Goal: Navigation & Orientation: Find specific page/section

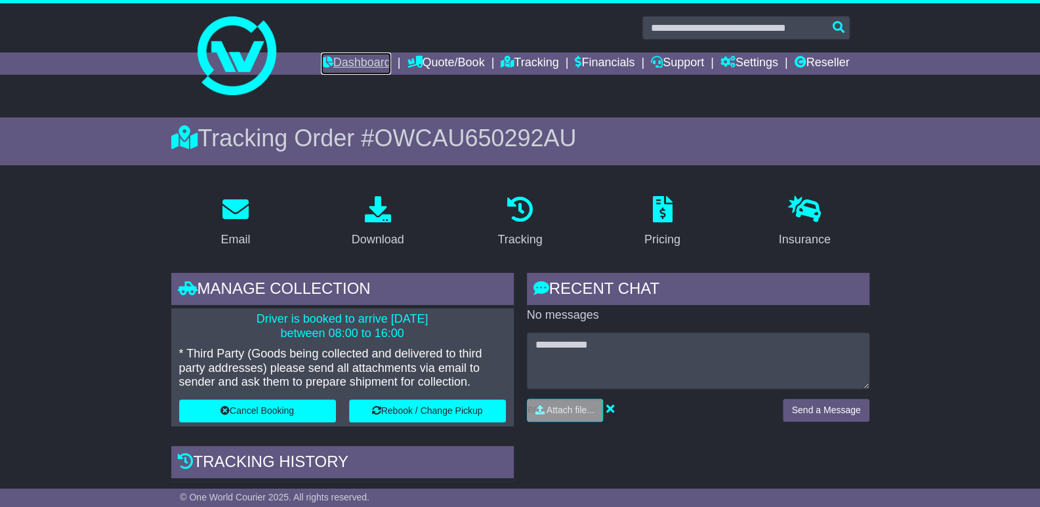
click at [323, 58] on link "Dashboard" at bounding box center [356, 63] width 70 height 22
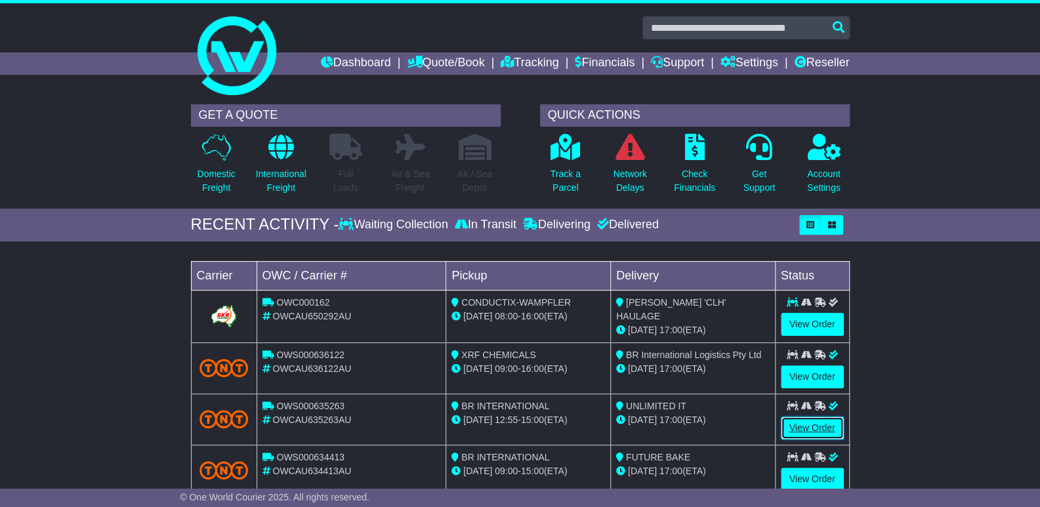
click at [826, 421] on link "View Order" at bounding box center [811, 427] width 63 height 23
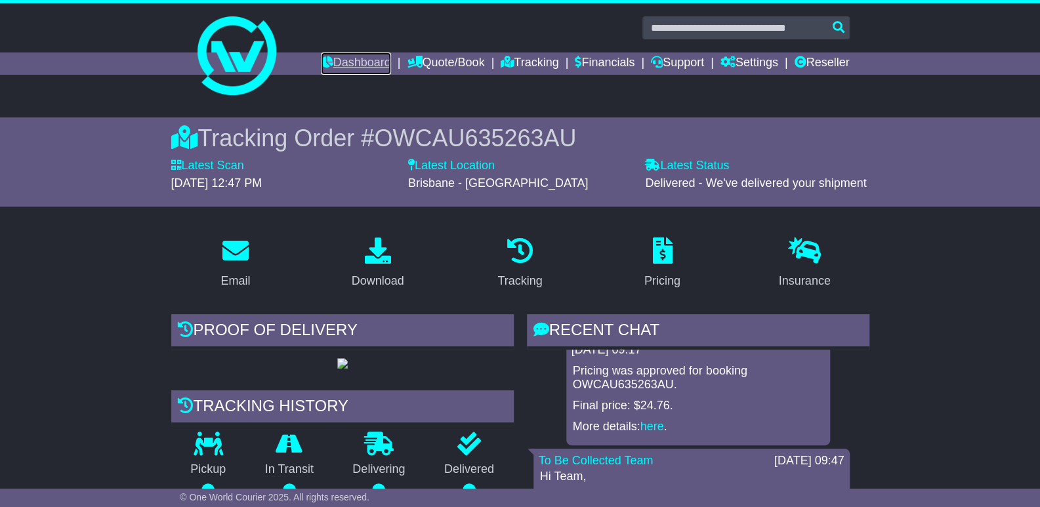
click at [338, 66] on link "Dashboard" at bounding box center [356, 63] width 70 height 22
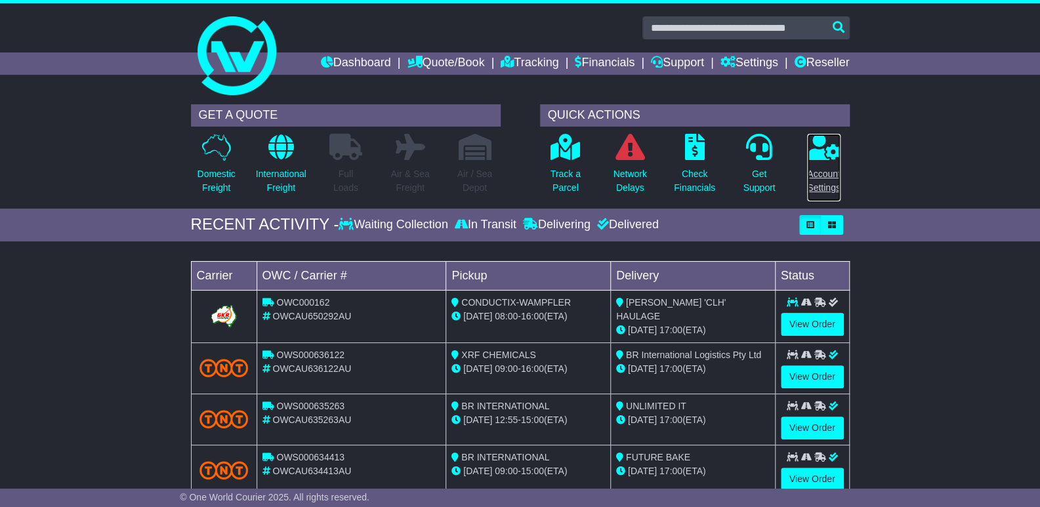
click at [823, 174] on p "Account Settings" at bounding box center [823, 181] width 33 height 28
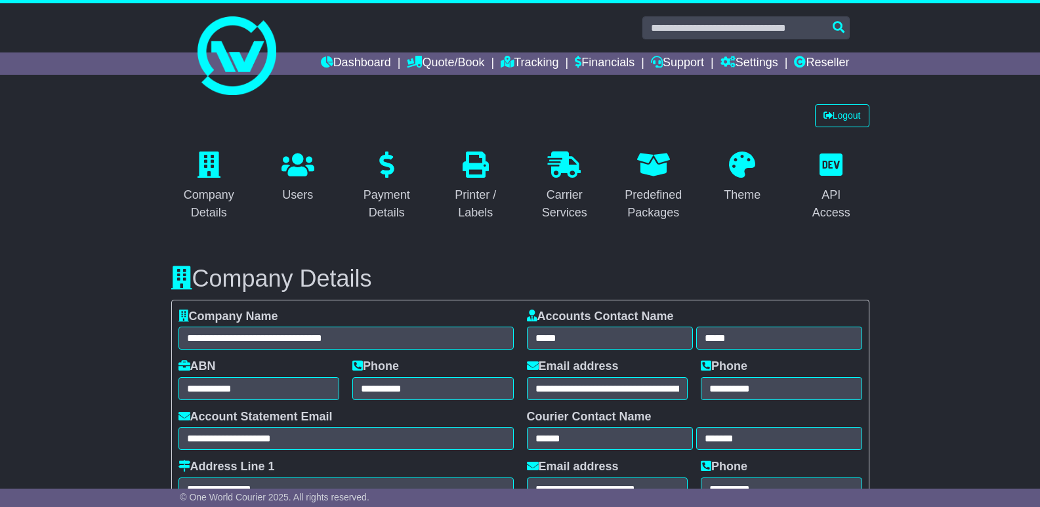
select select "**********"
select select "**"
click at [206, 194] on div "Company Details" at bounding box center [209, 203] width 59 height 35
click at [176, 275] on icon at bounding box center [181, 278] width 21 height 24
click at [836, 26] on input "text" at bounding box center [745, 27] width 207 height 23
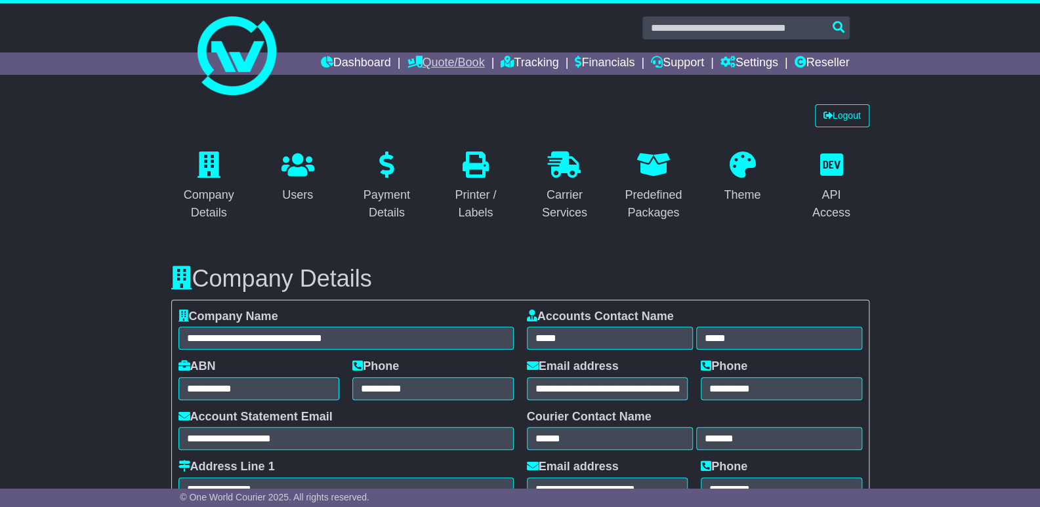
click at [447, 59] on link "Quote/Book" at bounding box center [445, 63] width 77 height 22
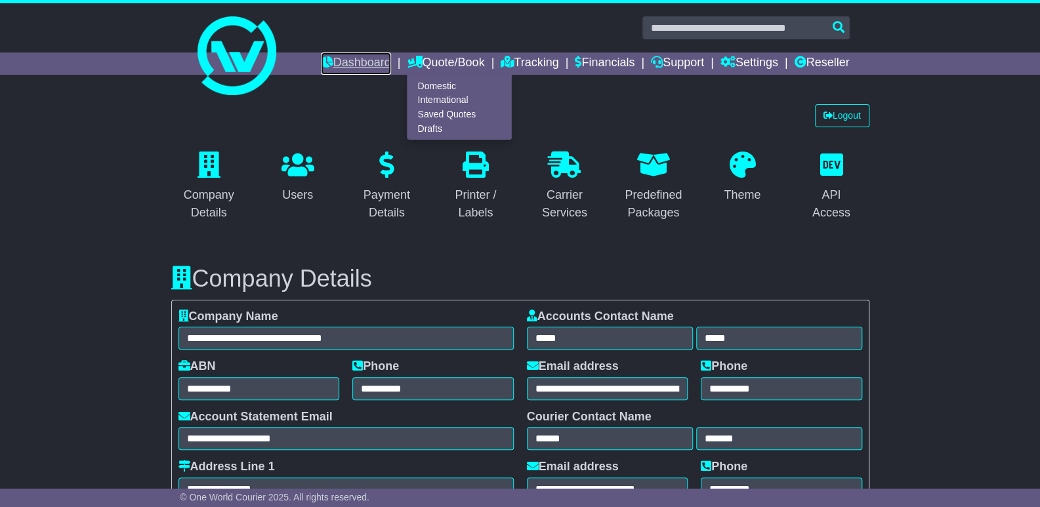
click at [340, 60] on link "Dashboard" at bounding box center [356, 63] width 70 height 22
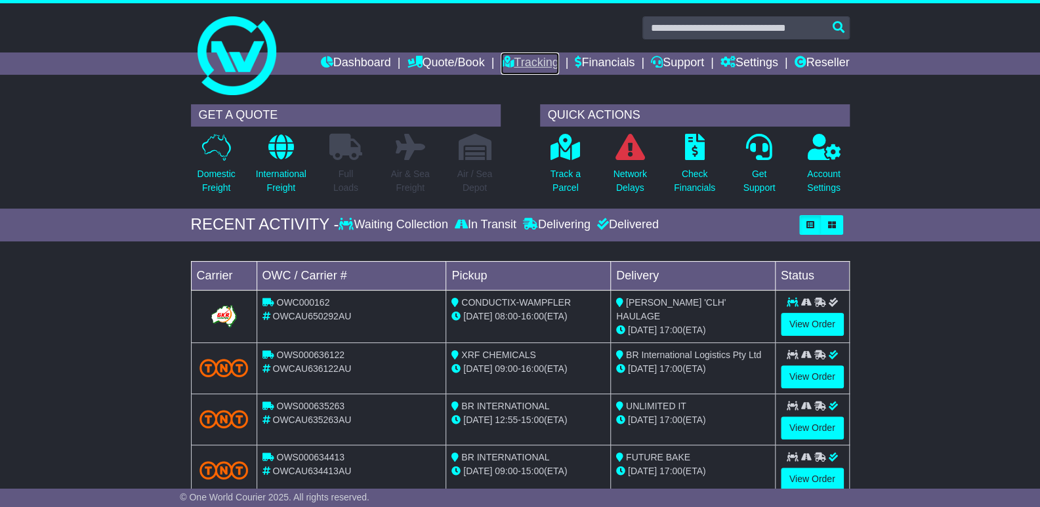
click at [507, 62] on link "Tracking" at bounding box center [529, 63] width 58 height 22
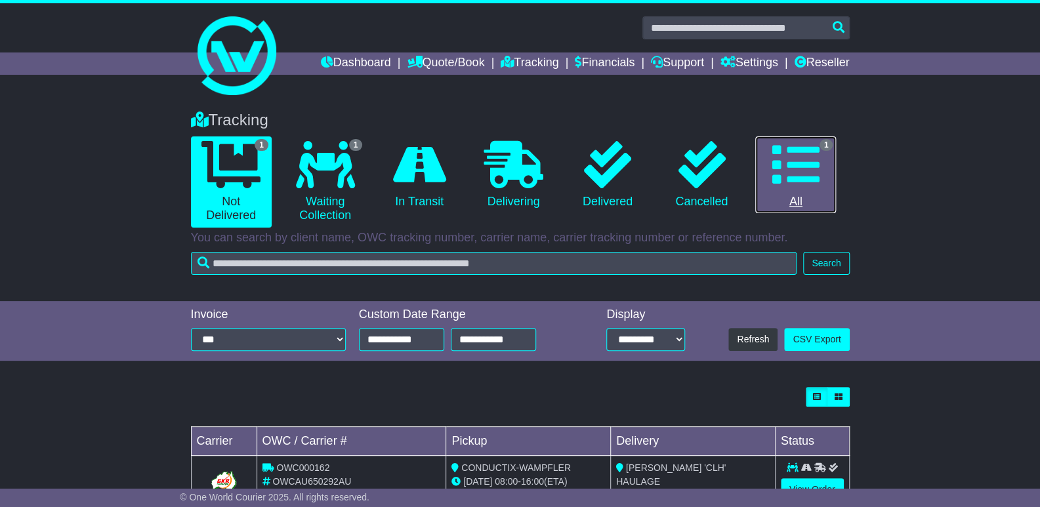
click at [815, 164] on icon at bounding box center [795, 164] width 47 height 47
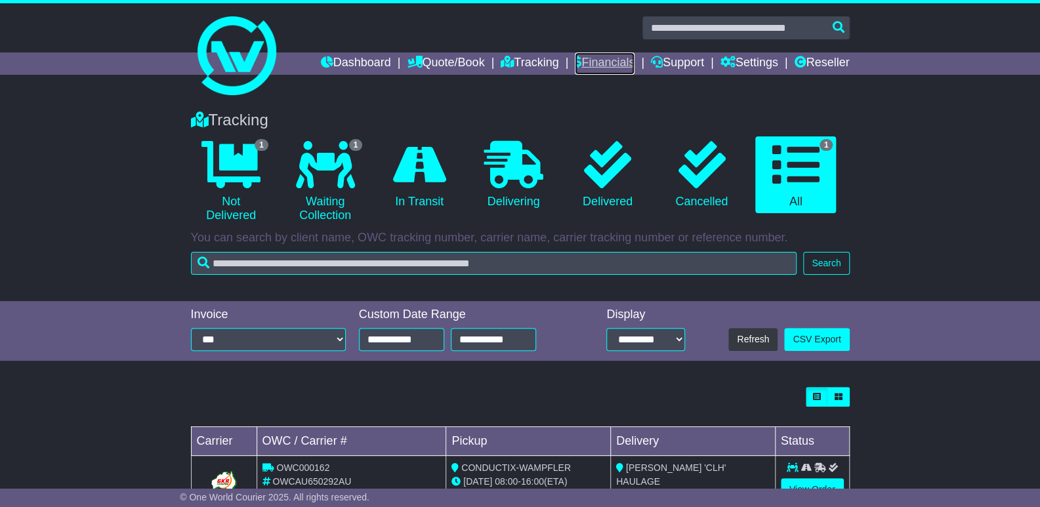
click at [604, 55] on link "Financials" at bounding box center [605, 63] width 60 height 22
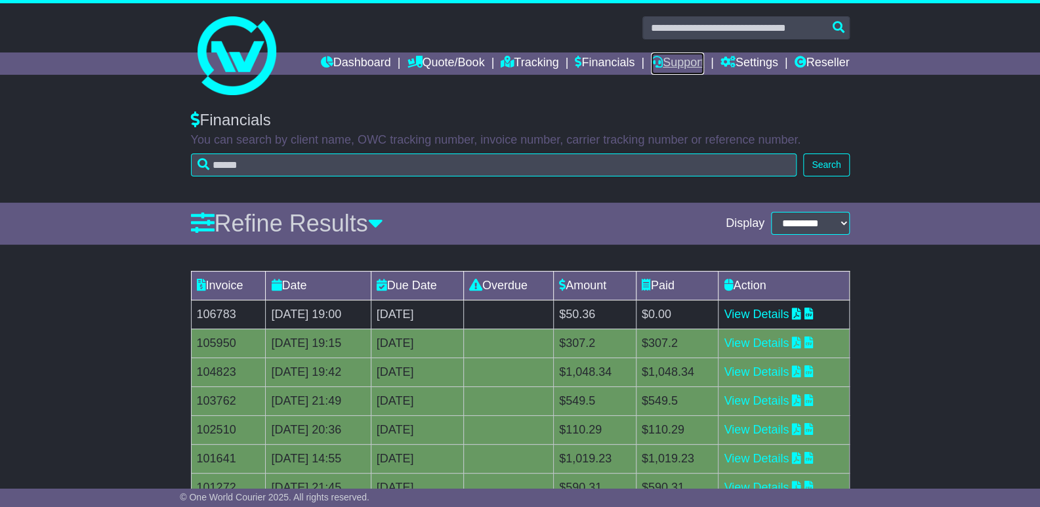
click at [667, 61] on link "Support" at bounding box center [677, 63] width 53 height 22
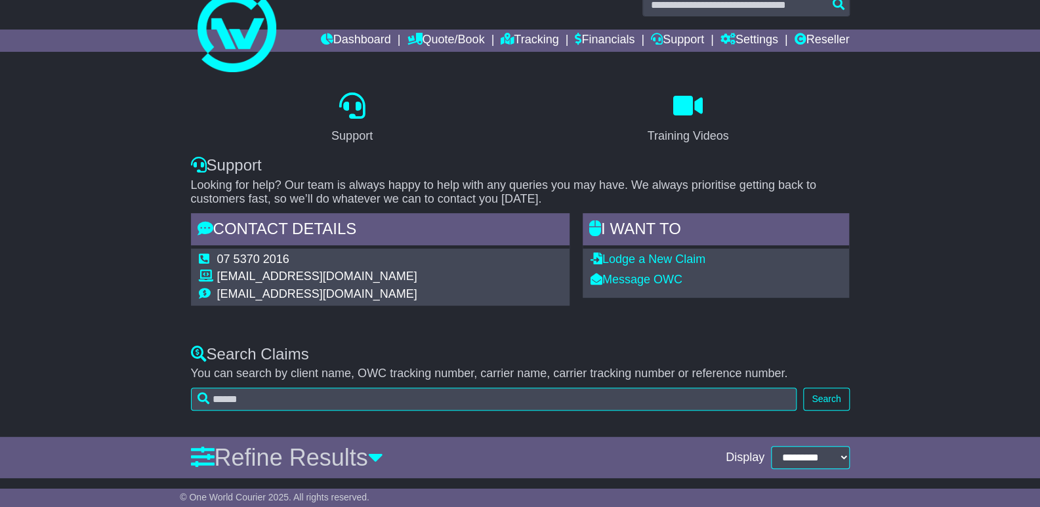
scroll to position [52, 0]
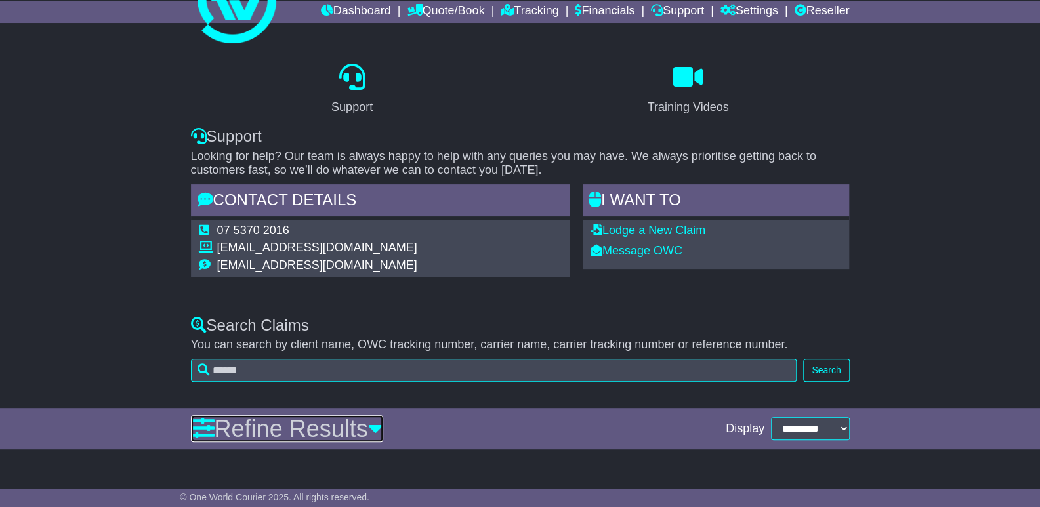
click at [383, 426] on icon at bounding box center [375, 428] width 15 height 24
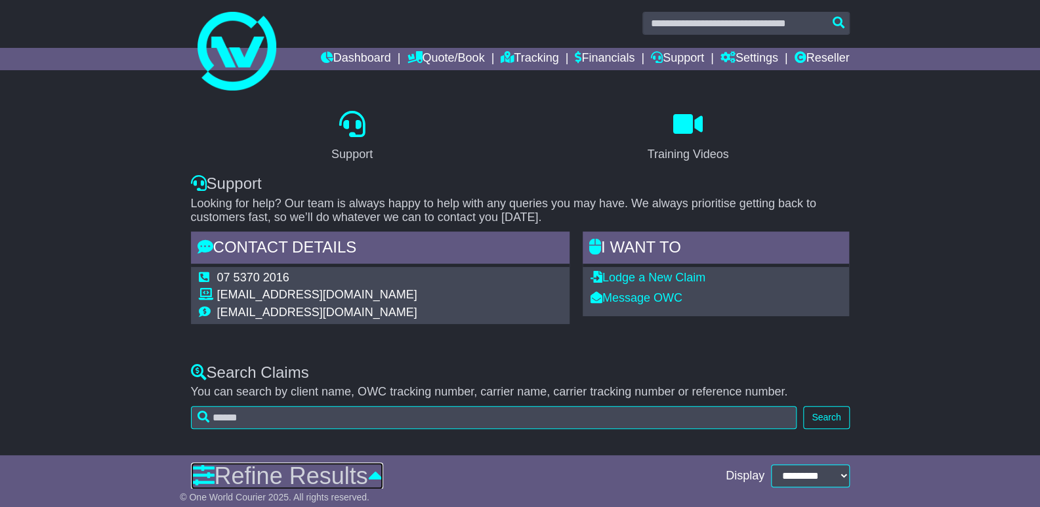
scroll to position [0, 0]
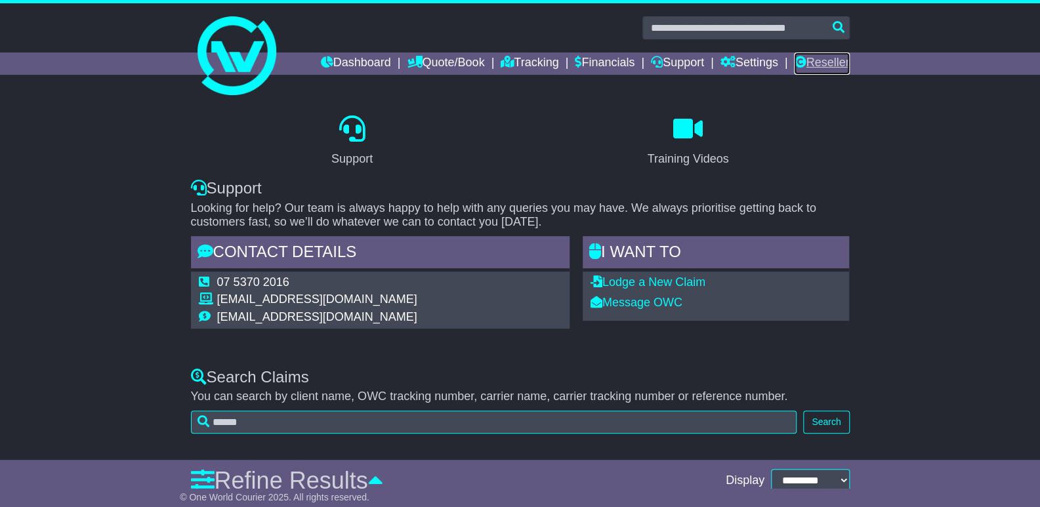
click at [828, 59] on link "Reseller" at bounding box center [821, 63] width 55 height 22
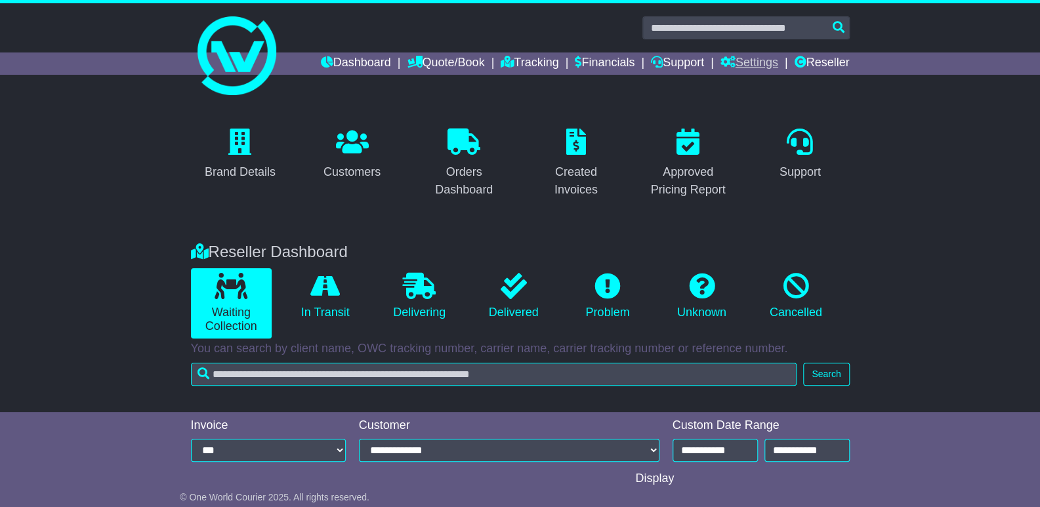
click at [746, 64] on link "Settings" at bounding box center [749, 63] width 58 height 22
click at [754, 100] on link "Address Book" at bounding box center [773, 100] width 104 height 14
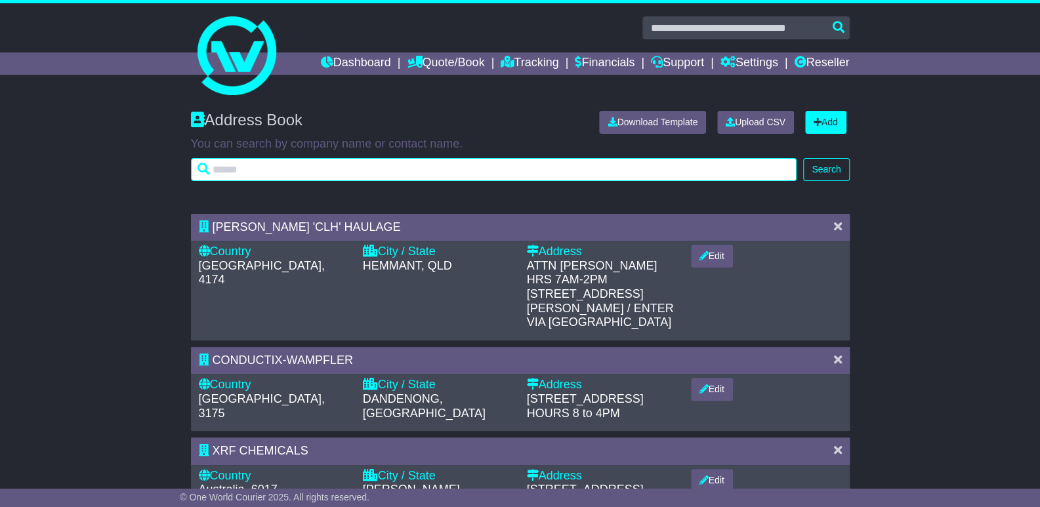
click at [261, 165] on input "text" at bounding box center [494, 169] width 606 height 23
type input "****"
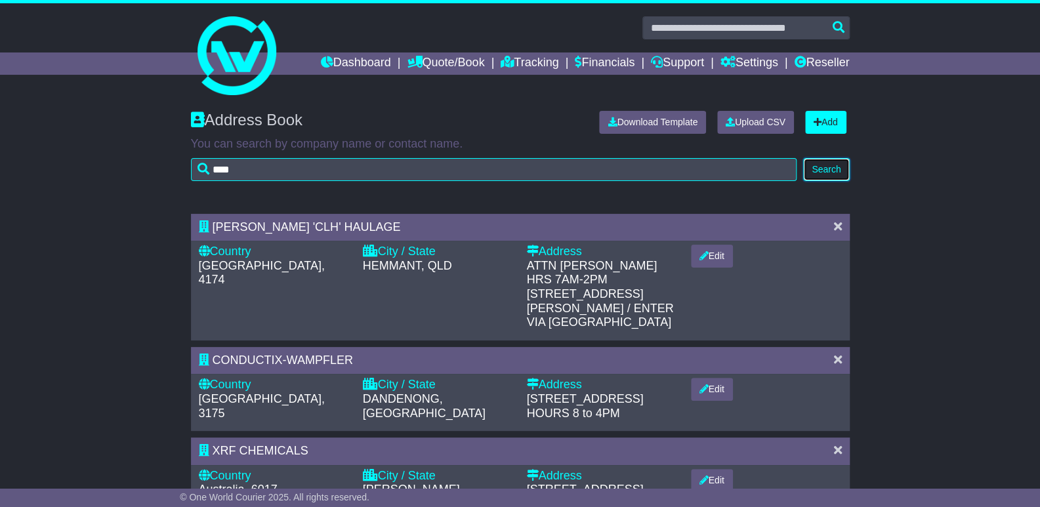
click at [829, 169] on button "Search" at bounding box center [826, 169] width 46 height 23
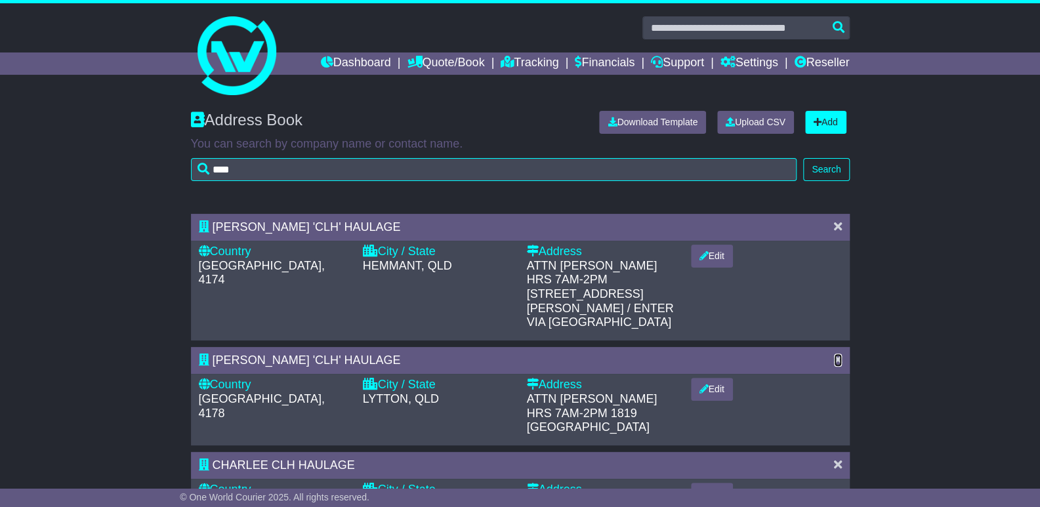
click at [836, 354] on icon at bounding box center [838, 360] width 8 height 12
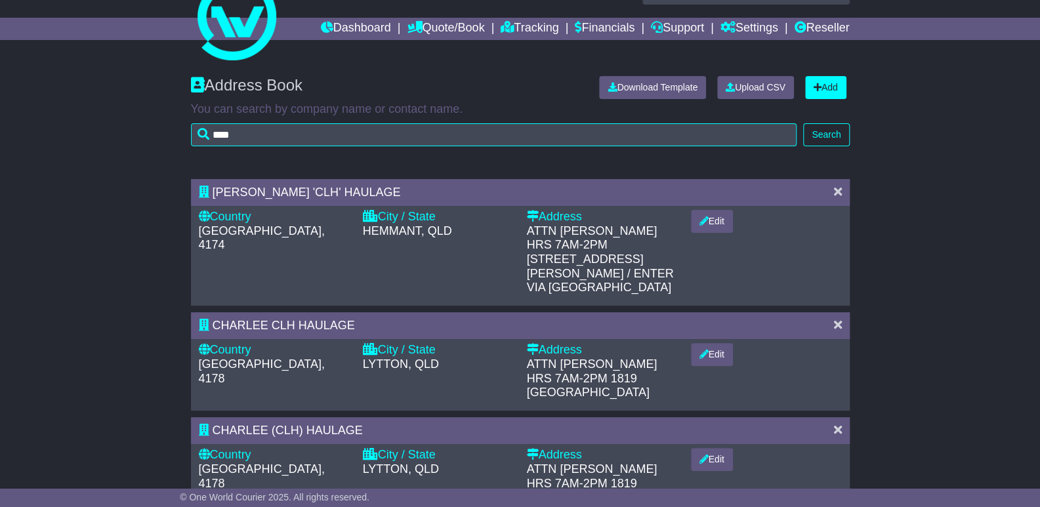
scroll to position [68, 0]
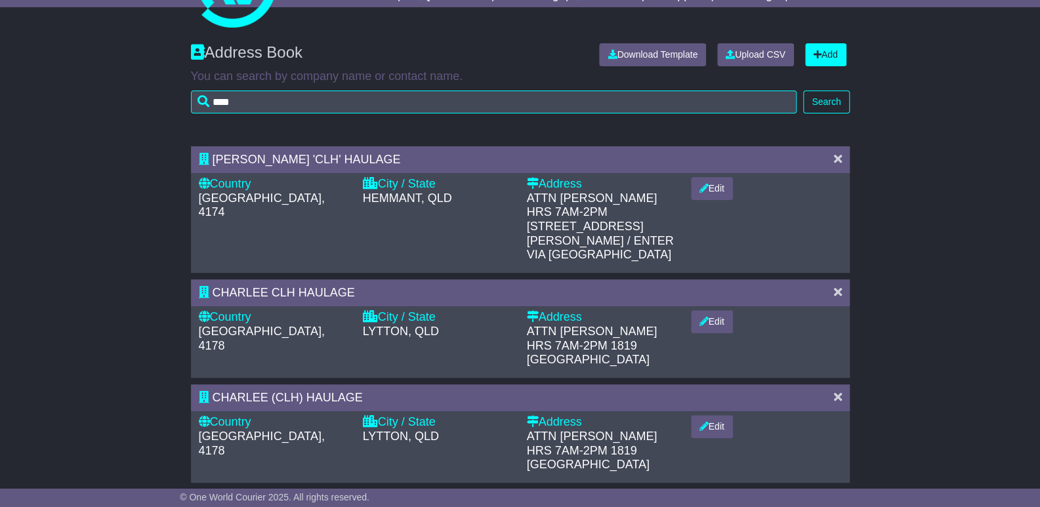
click at [832, 286] on div at bounding box center [837, 293] width 21 height 14
click at [840, 286] on icon at bounding box center [838, 292] width 8 height 12
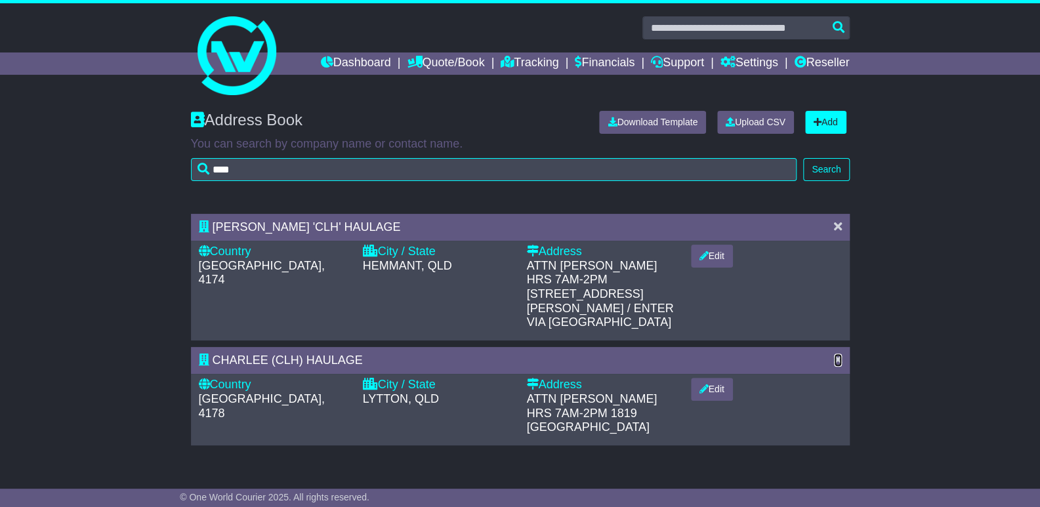
click at [838, 354] on icon at bounding box center [838, 360] width 8 height 12
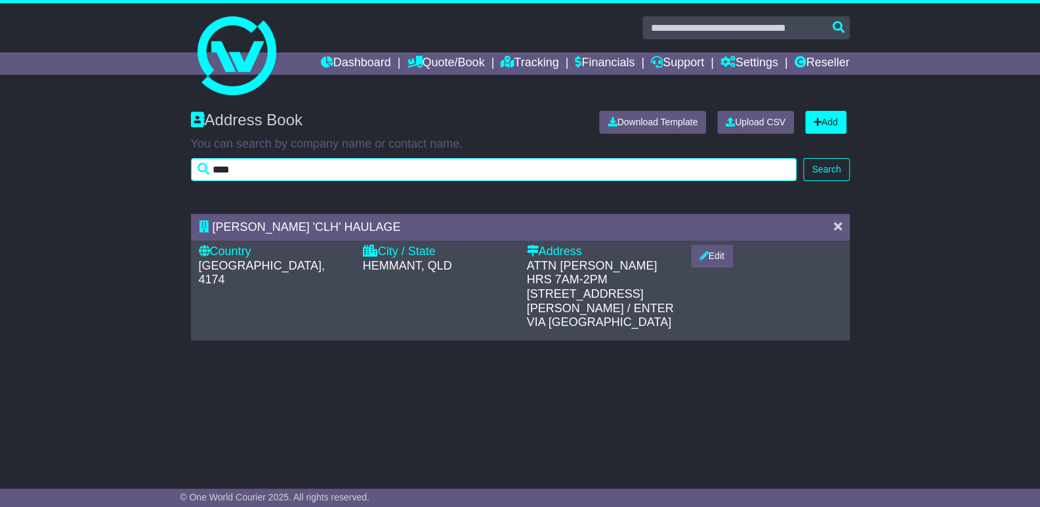
drag, startPoint x: 254, startPoint y: 166, endPoint x: 21, endPoint y: 175, distance: 233.7
click at [191, 175] on input "****" at bounding box center [494, 169] width 606 height 23
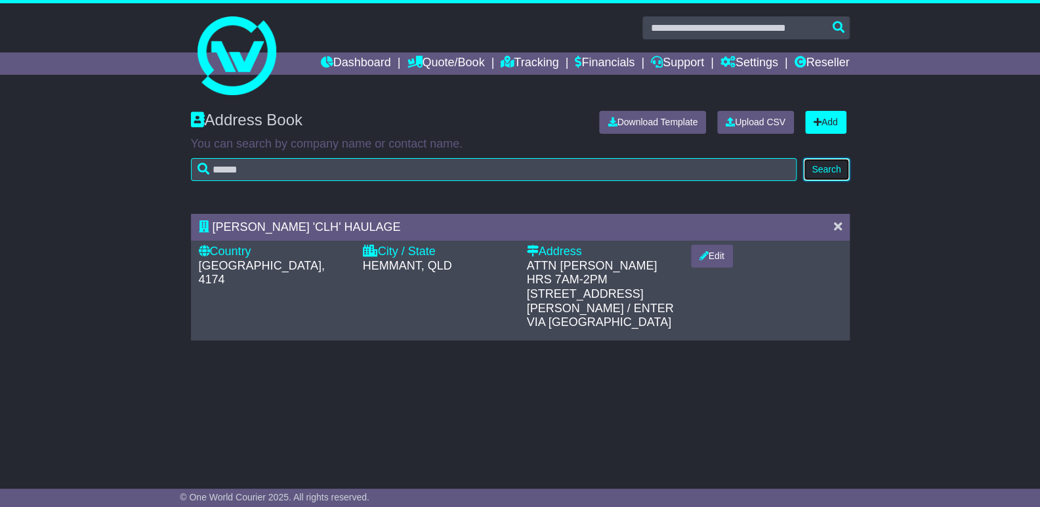
click at [838, 165] on button "Search" at bounding box center [826, 169] width 46 height 23
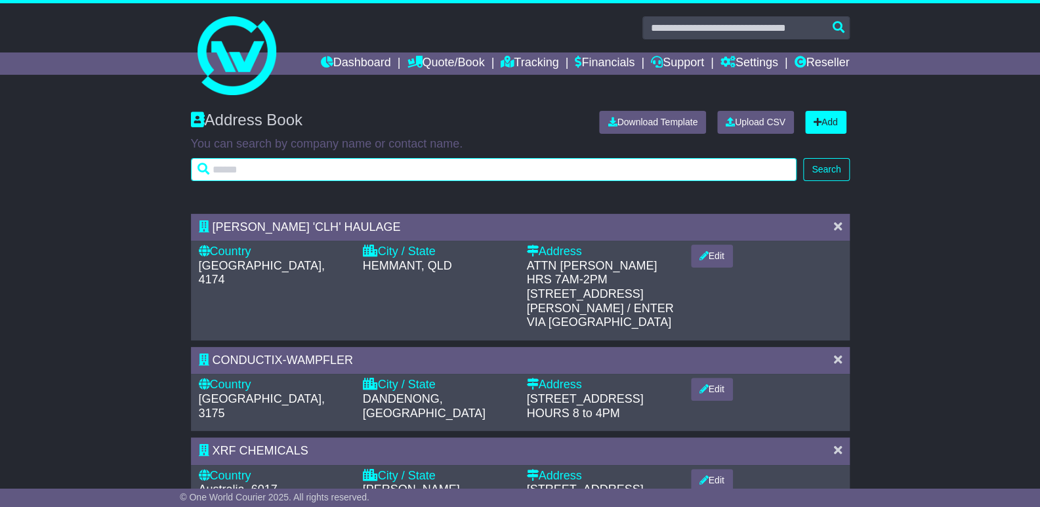
click at [253, 169] on input "text" at bounding box center [494, 169] width 606 height 23
type input "*******"
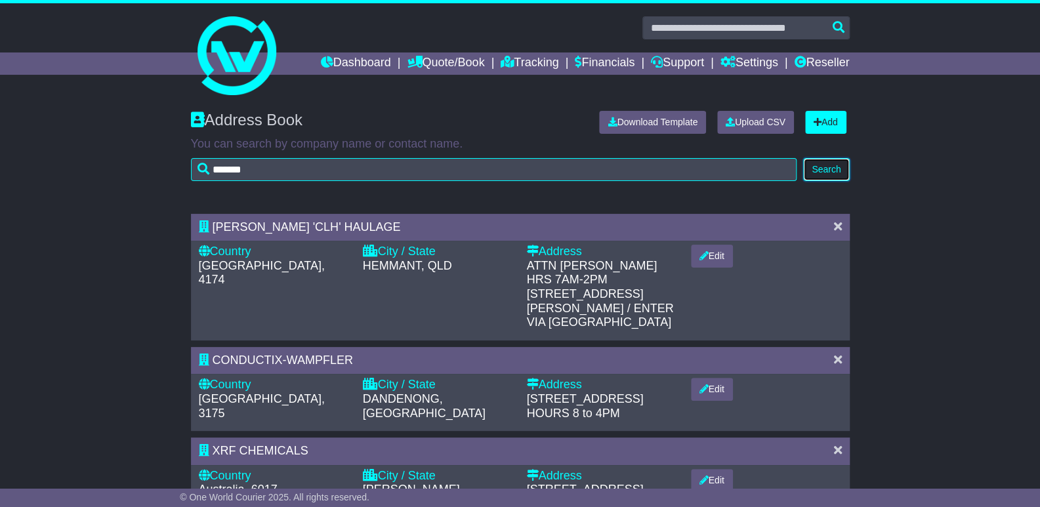
click at [820, 171] on button "Search" at bounding box center [826, 169] width 46 height 23
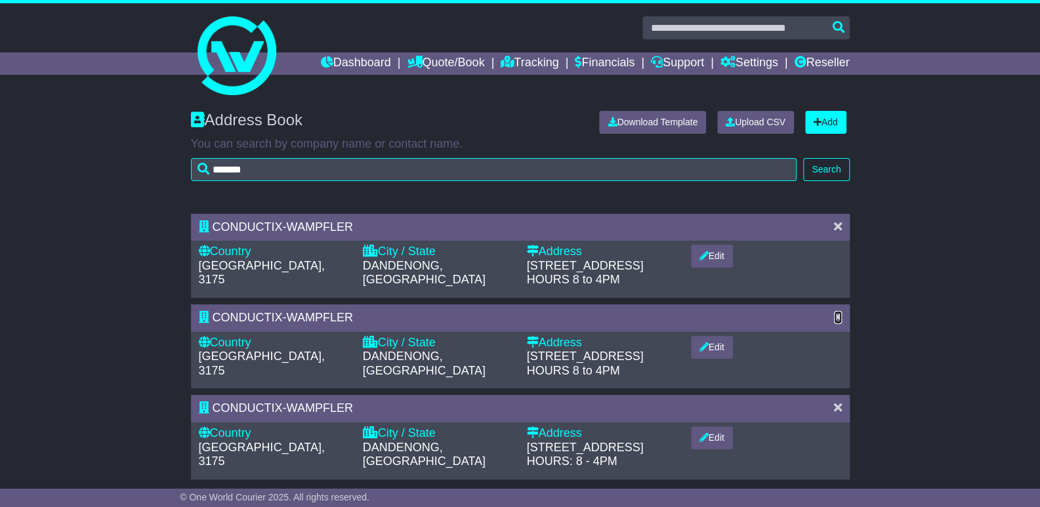
click at [834, 314] on icon at bounding box center [838, 317] width 8 height 12
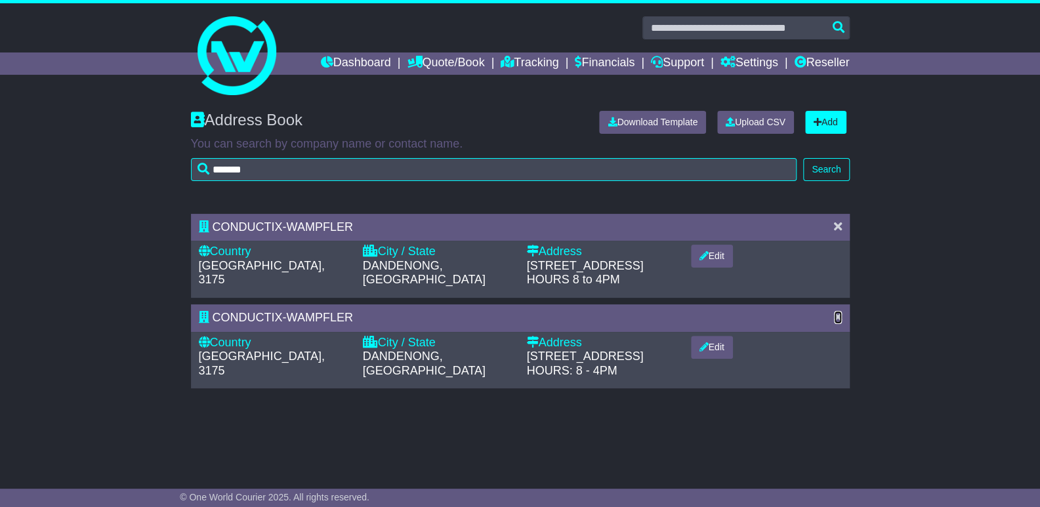
click at [837, 315] on icon at bounding box center [838, 317] width 8 height 12
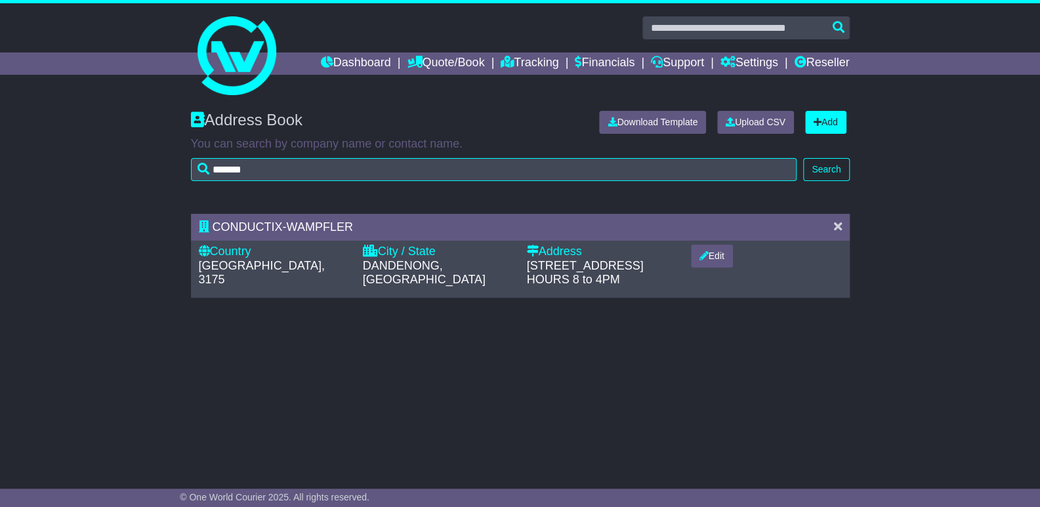
click at [719, 384] on div "Address Book Download Template Upload CSV Add You can search by company name or…" at bounding box center [520, 283] width 1040 height 370
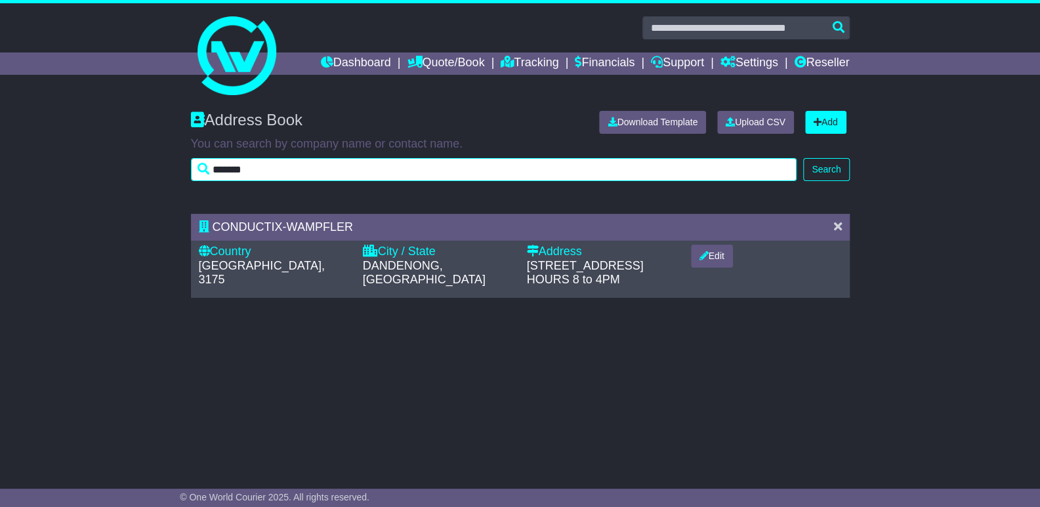
drag, startPoint x: 351, startPoint y: 170, endPoint x: -145, endPoint y: 172, distance: 495.8
click at [191, 172] on input "*******" at bounding box center [494, 169] width 606 height 23
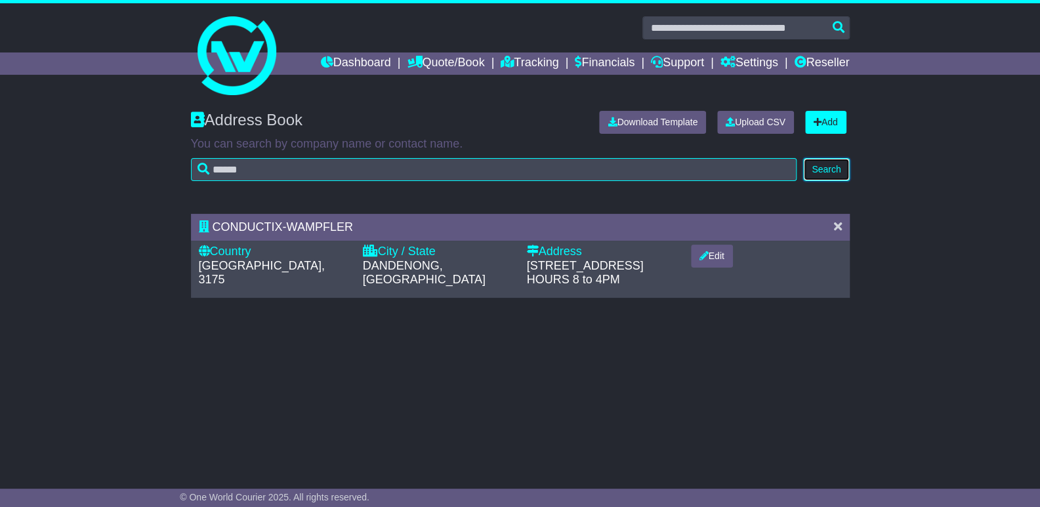
click at [839, 163] on button "Search" at bounding box center [826, 169] width 46 height 23
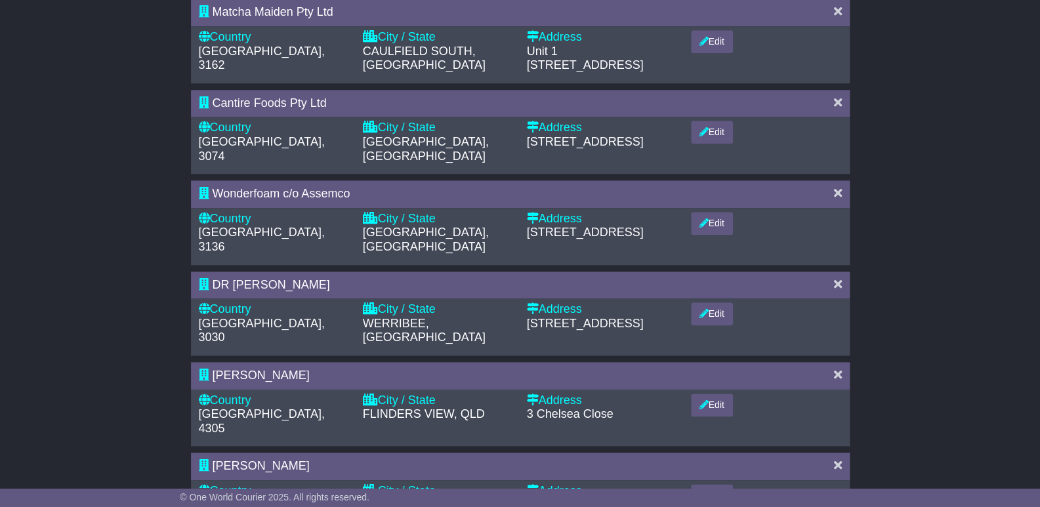
scroll to position [647, 0]
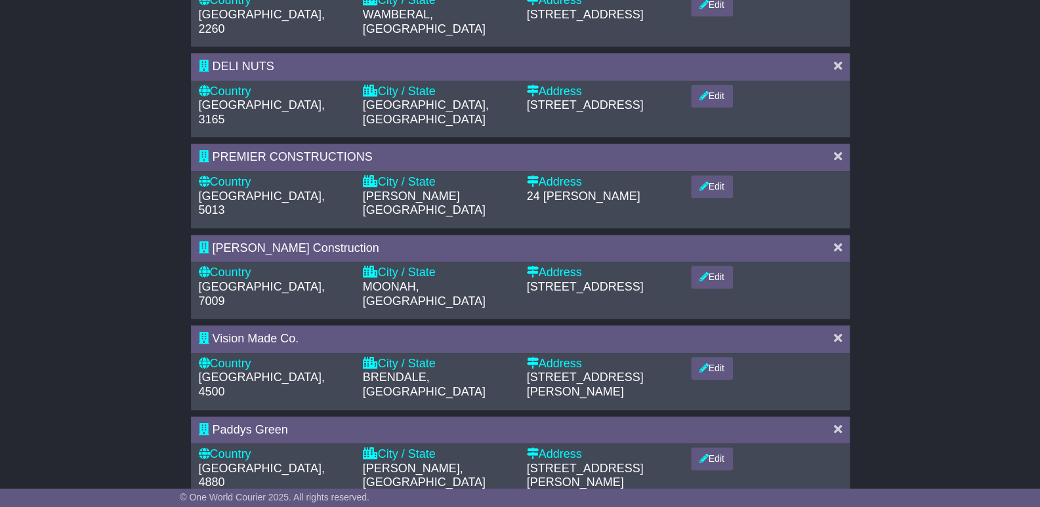
scroll to position [576, 0]
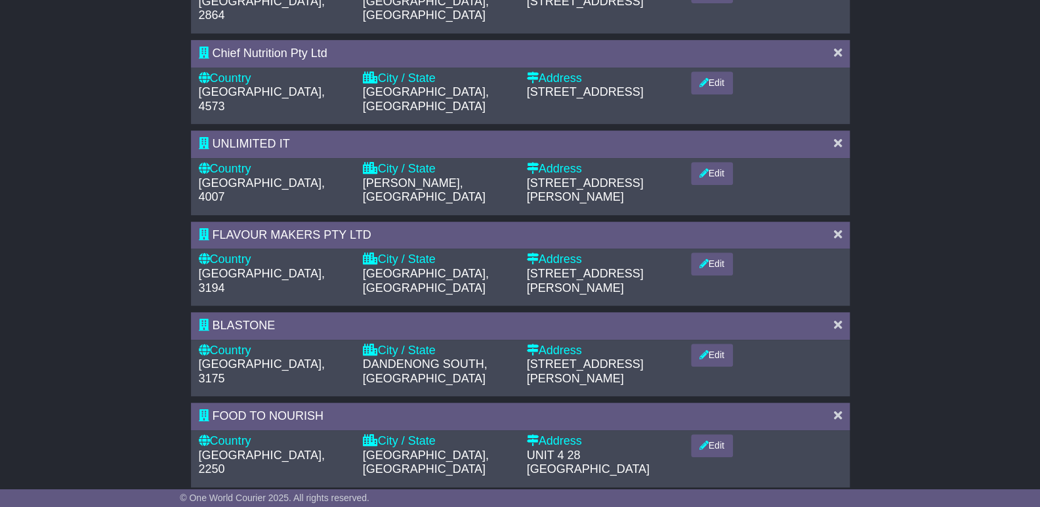
scroll to position [67, 0]
